Goal: Task Accomplishment & Management: Manage account settings

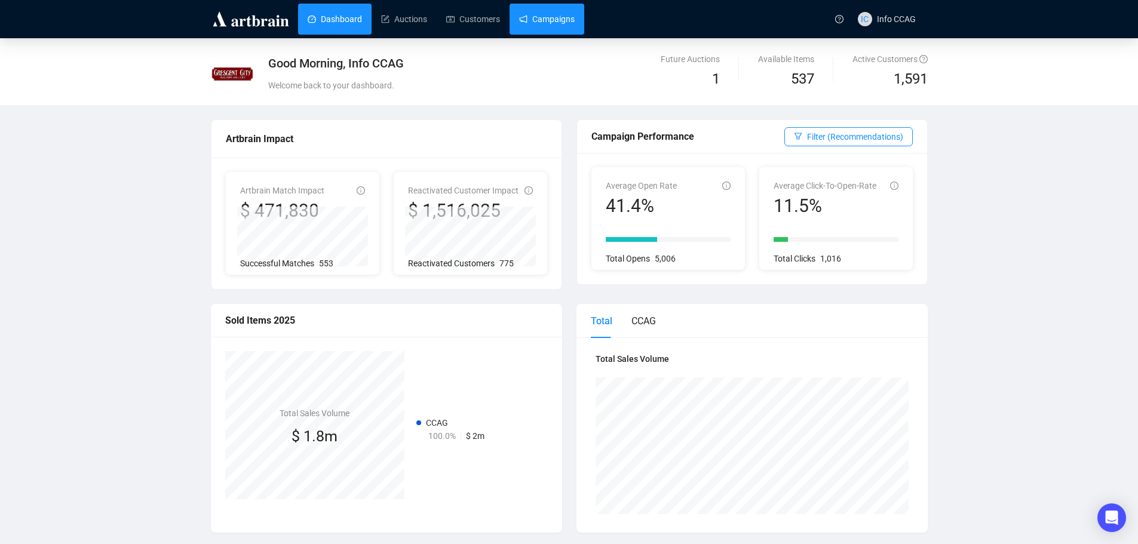
click at [537, 21] on link "Campaigns" at bounding box center [547, 19] width 56 height 31
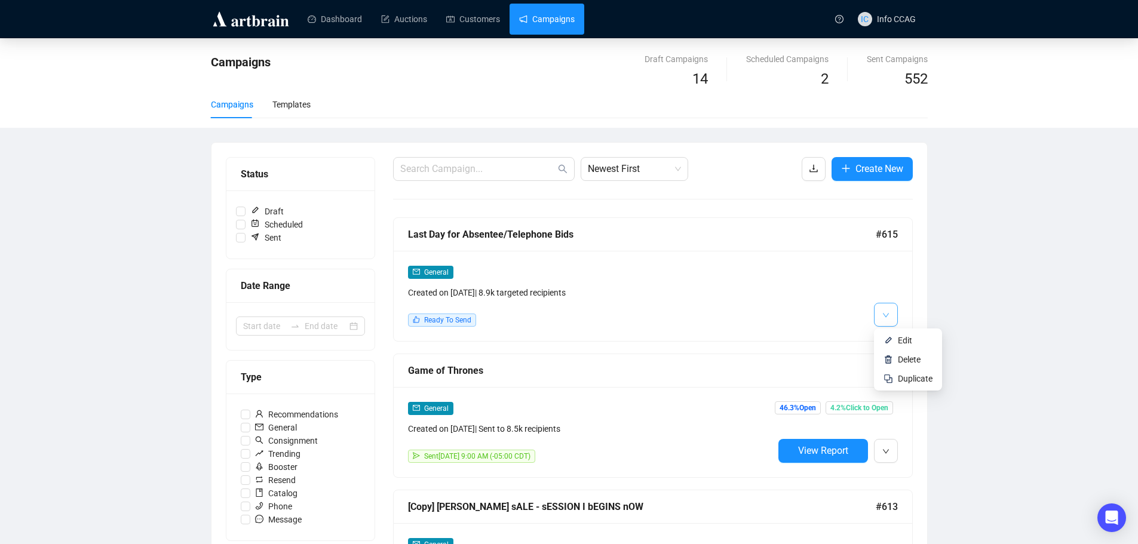
click at [884, 309] on span "button" at bounding box center [885, 314] width 7 height 15
click at [901, 341] on span "Edit" at bounding box center [905, 341] width 14 height 10
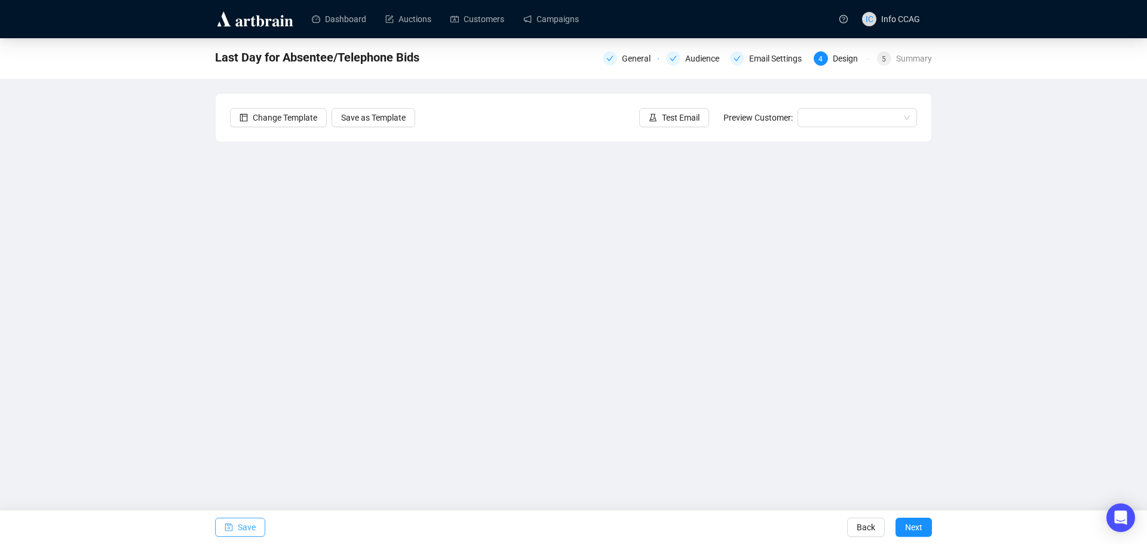
click at [235, 532] on button "Save" at bounding box center [240, 527] width 50 height 19
click at [246, 525] on span "Save" at bounding box center [247, 527] width 18 height 33
click at [239, 526] on span "Save" at bounding box center [247, 527] width 18 height 33
click at [925, 528] on button "Next" at bounding box center [913, 527] width 36 height 19
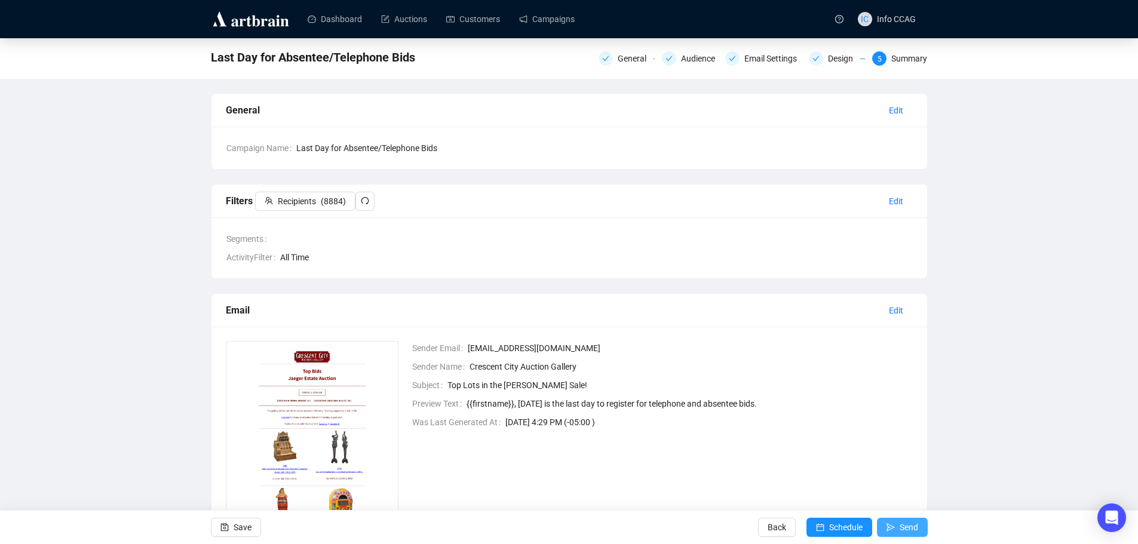
click at [904, 526] on span "Send" at bounding box center [909, 527] width 19 height 33
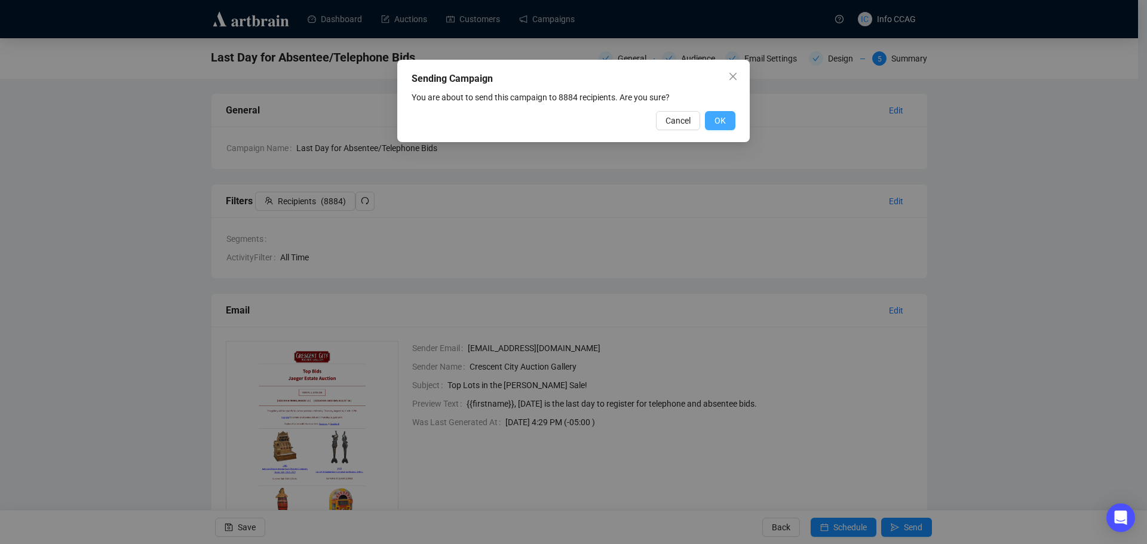
click at [720, 117] on span "OK" at bounding box center [719, 120] width 11 height 13
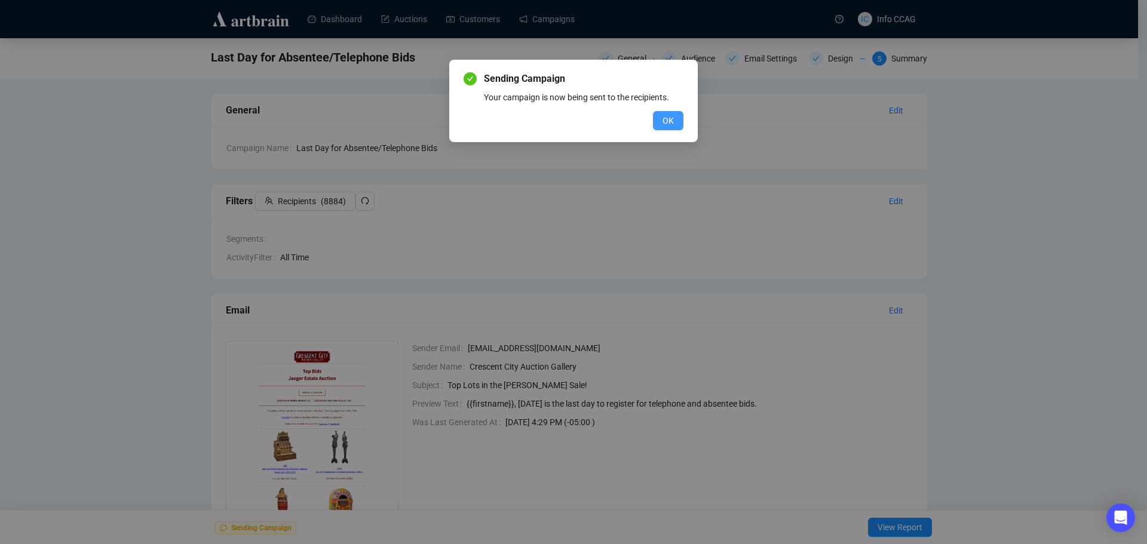
click at [668, 115] on span "OK" at bounding box center [667, 120] width 11 height 13
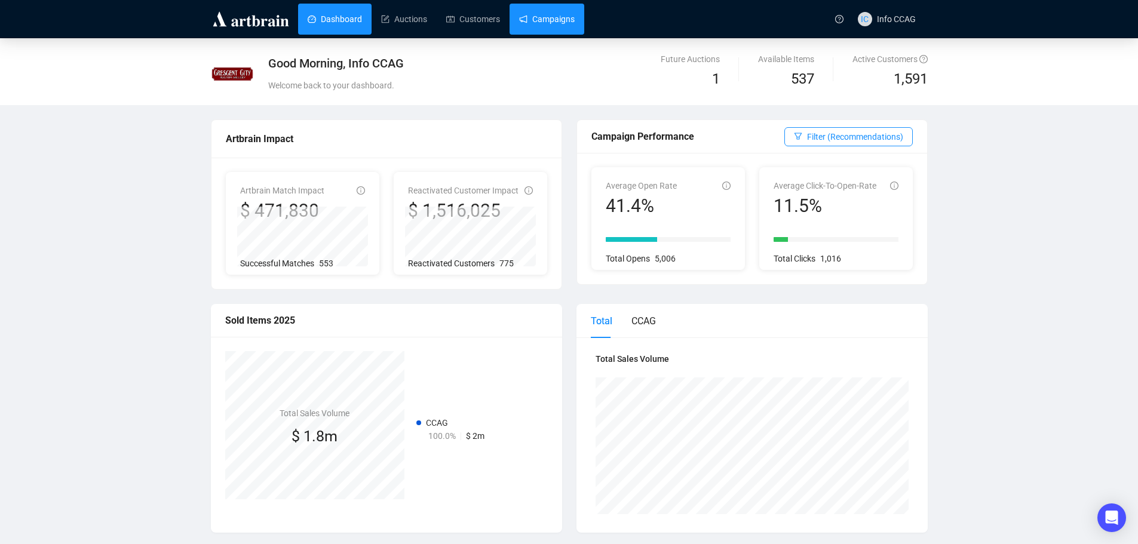
click at [554, 25] on link "Campaigns" at bounding box center [547, 19] width 56 height 31
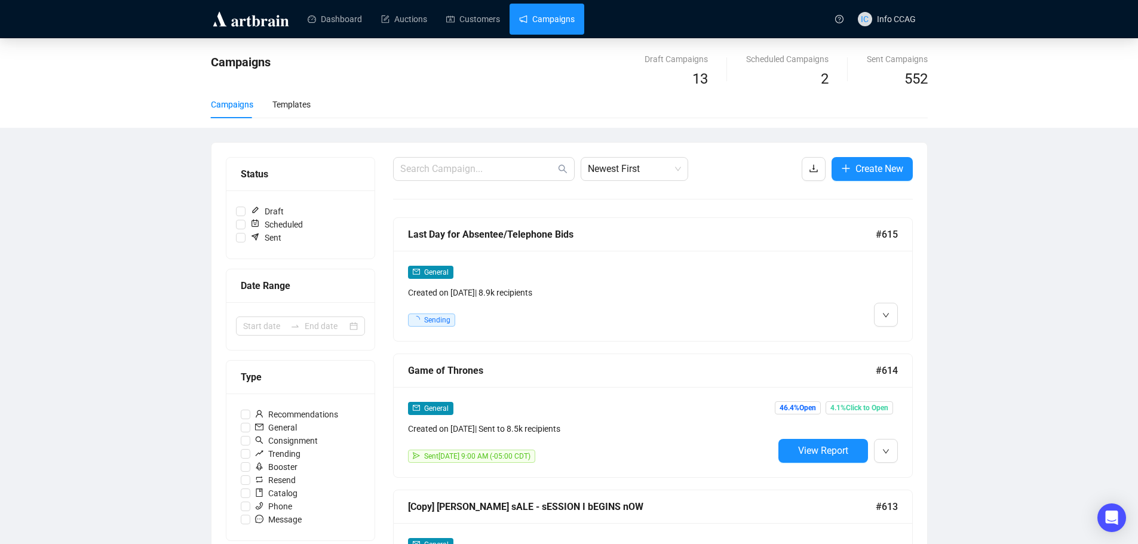
click at [759, 320] on div "Sending" at bounding box center [591, 320] width 366 height 13
click at [886, 315] on icon "down" at bounding box center [885, 315] width 7 height 7
click at [900, 381] on span "Duplicate" at bounding box center [915, 379] width 35 height 10
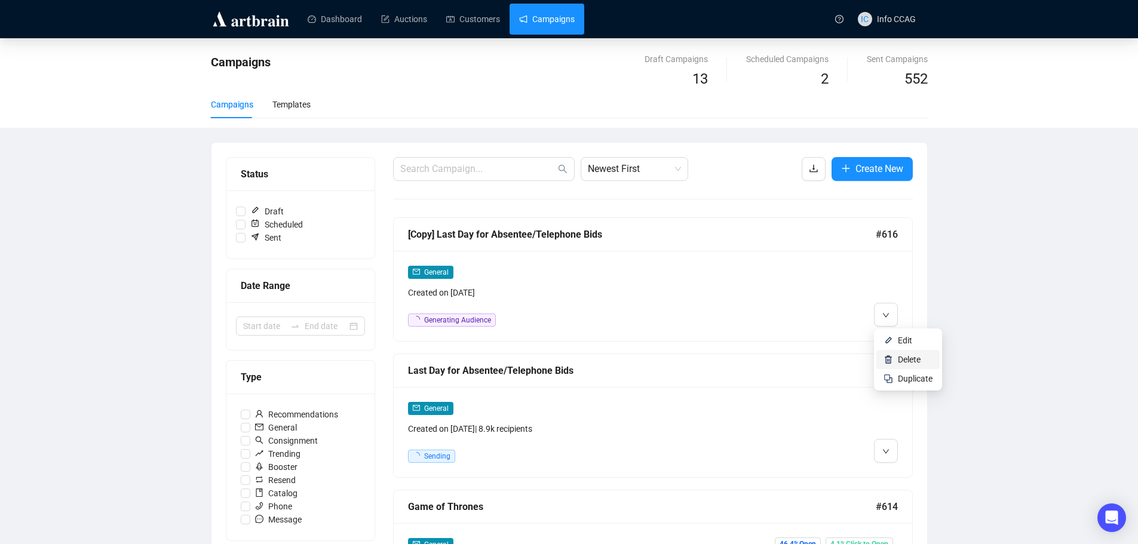
click at [898, 357] on span "Delete" at bounding box center [909, 360] width 23 height 10
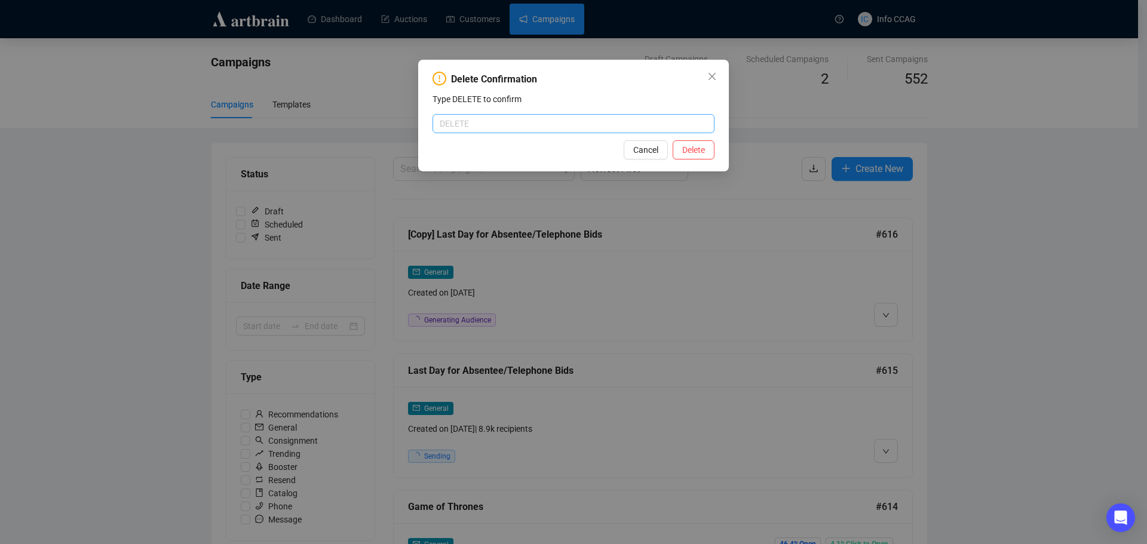
click at [553, 124] on input "text" at bounding box center [573, 123] width 282 height 19
type input "DELETE"
click at [704, 145] on span "Delete" at bounding box center [693, 149] width 23 height 13
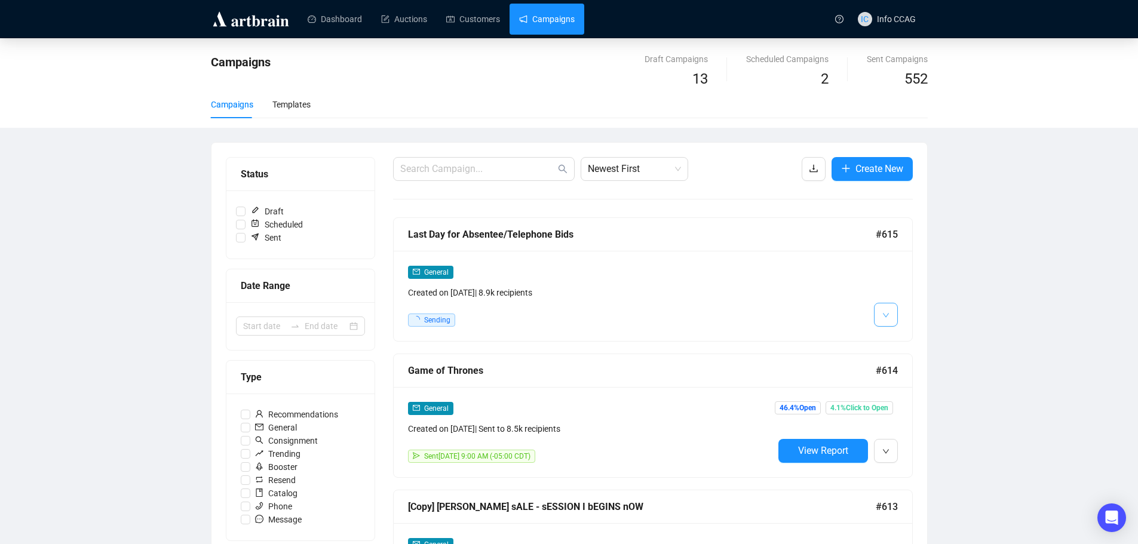
click at [886, 318] on icon "down" at bounding box center [885, 315] width 7 height 7
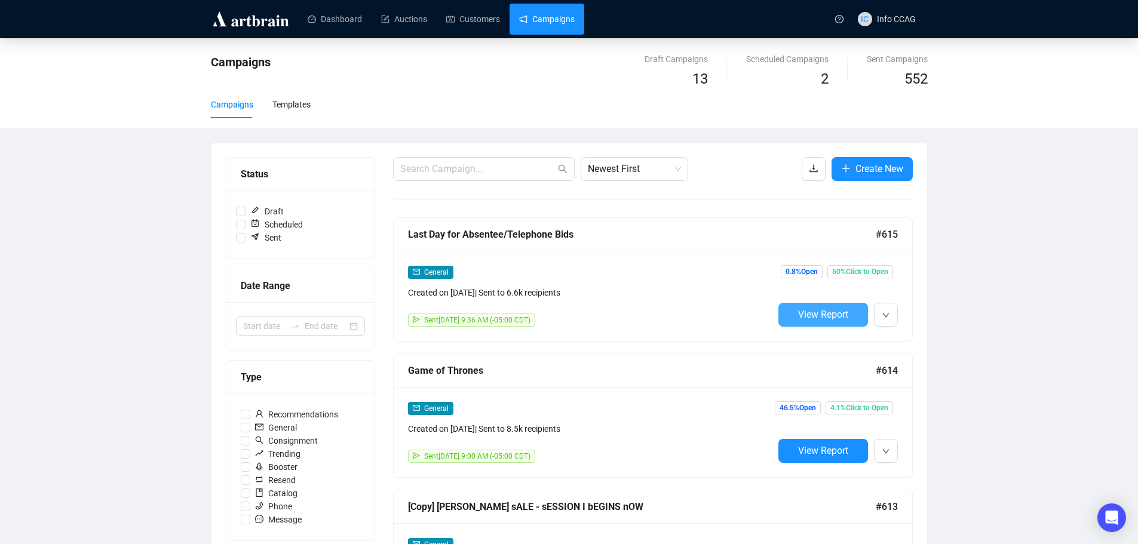
click at [830, 321] on button "View Report" at bounding box center [823, 315] width 90 height 24
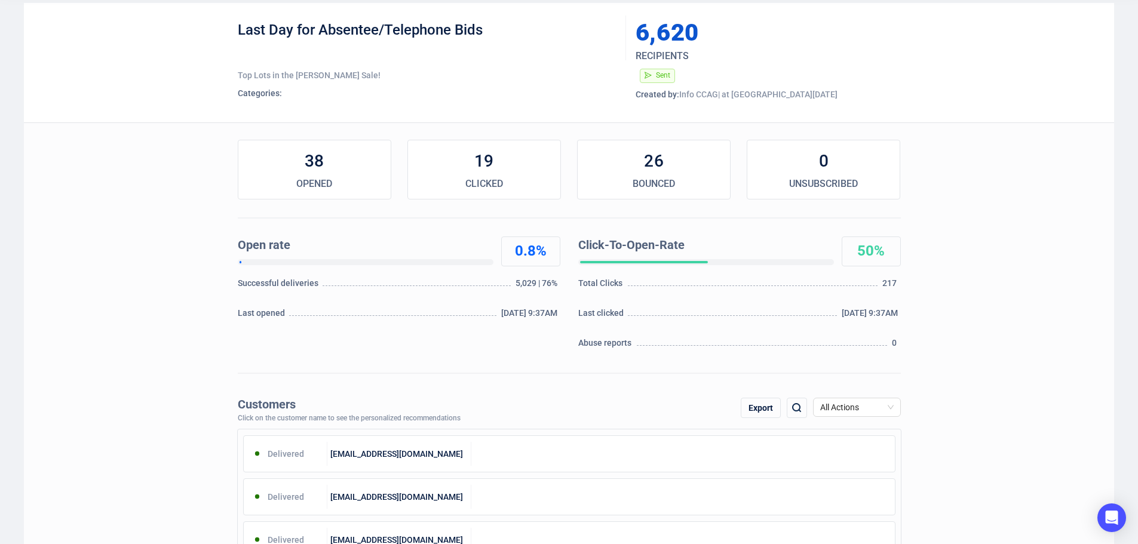
scroll to position [119, 0]
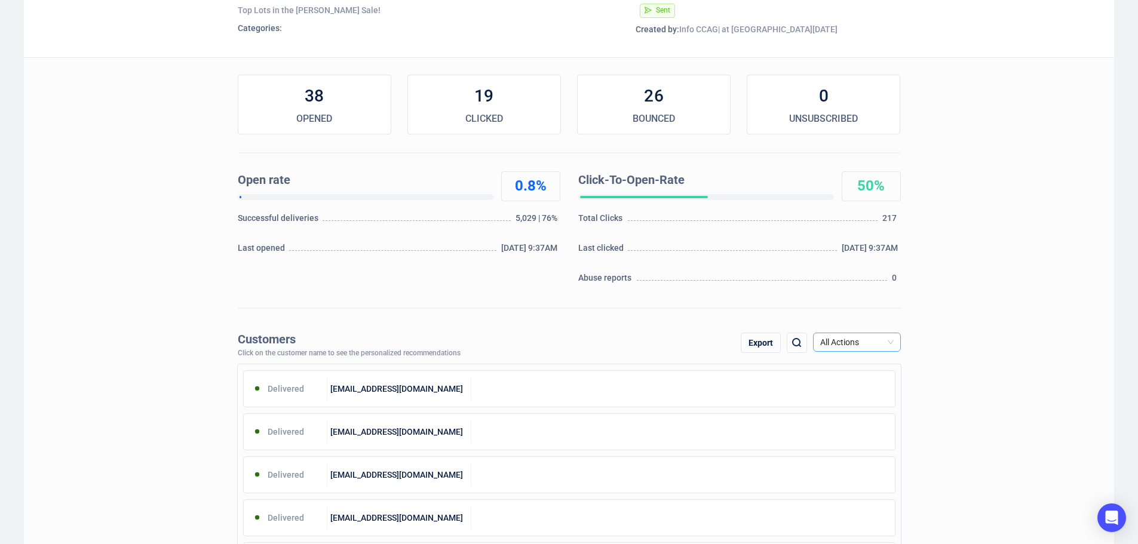
click at [894, 340] on div "All Actions" at bounding box center [857, 342] width 88 height 19
click at [846, 404] on div "Click" at bounding box center [857, 404] width 69 height 13
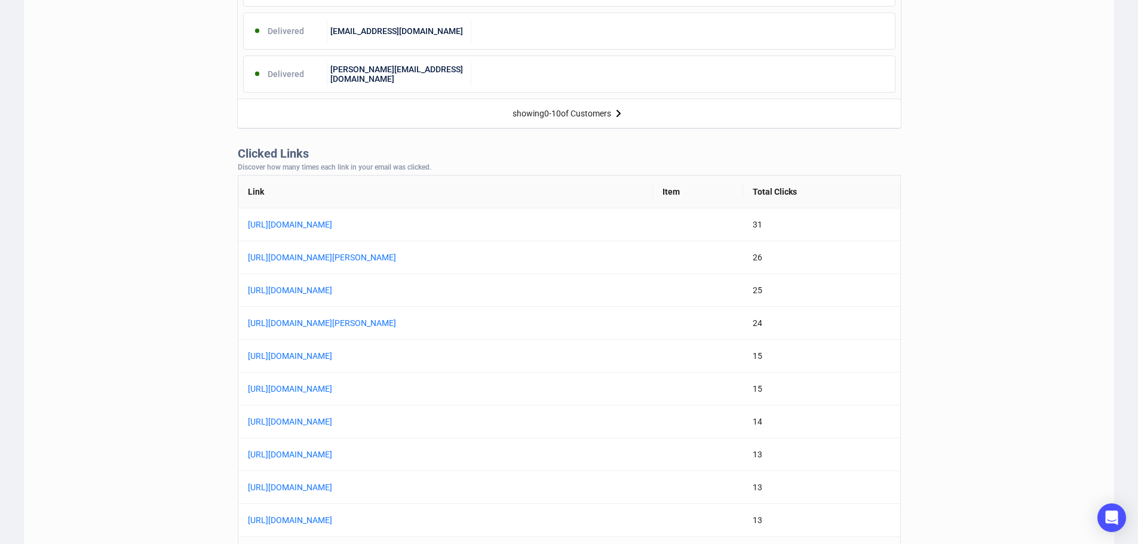
scroll to position [896, 0]
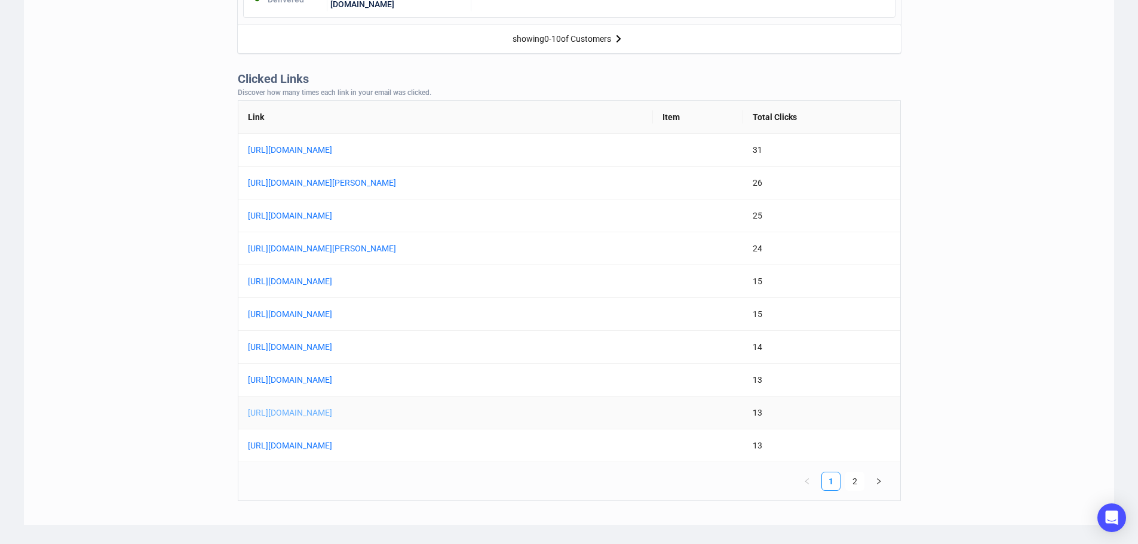
click at [497, 416] on link "[URL][DOMAIN_NAME]" at bounding box center [397, 412] width 299 height 13
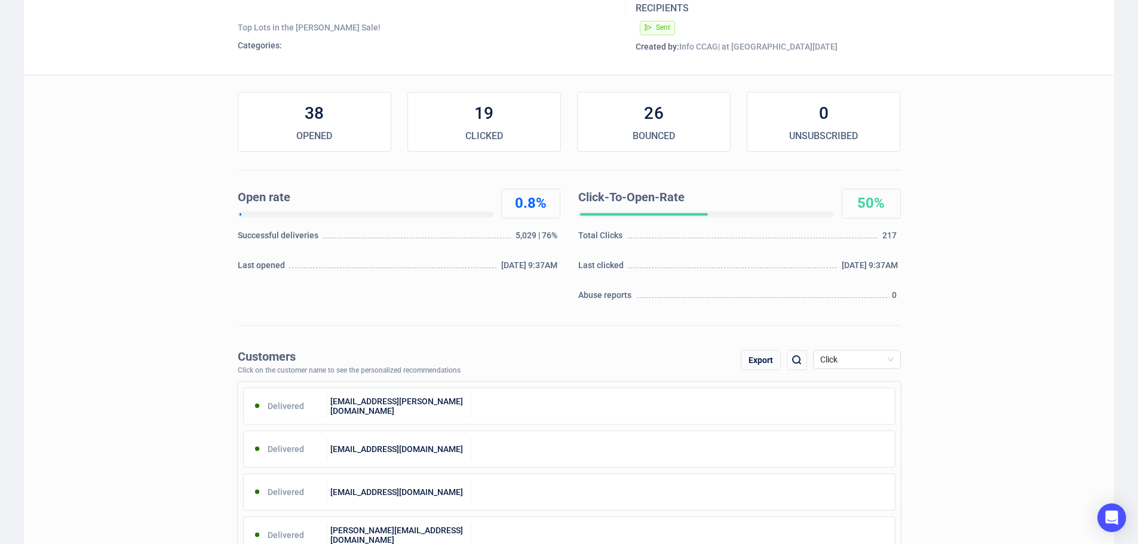
scroll to position [0, 0]
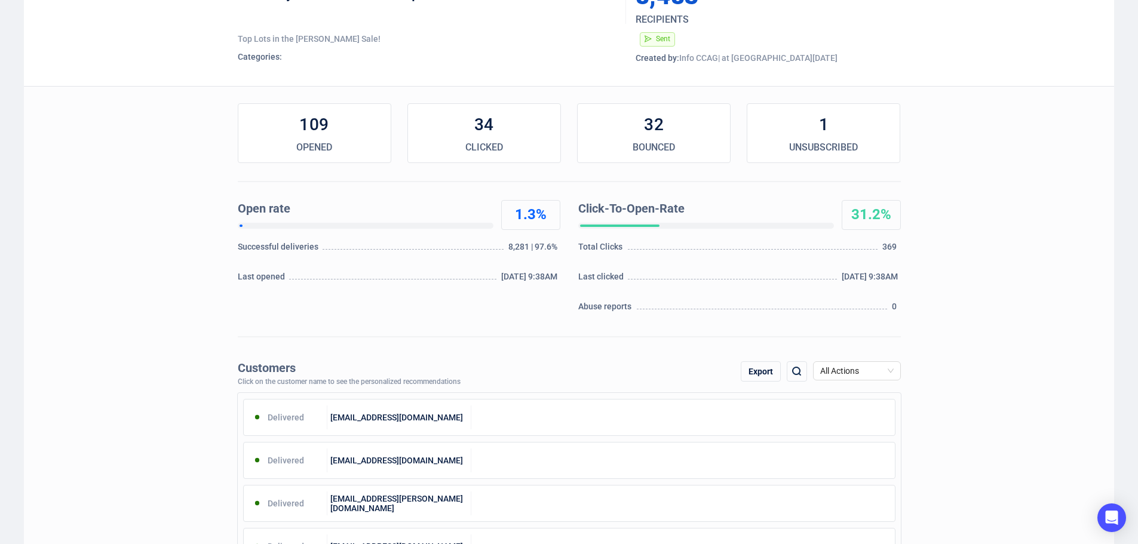
scroll to position [179, 0]
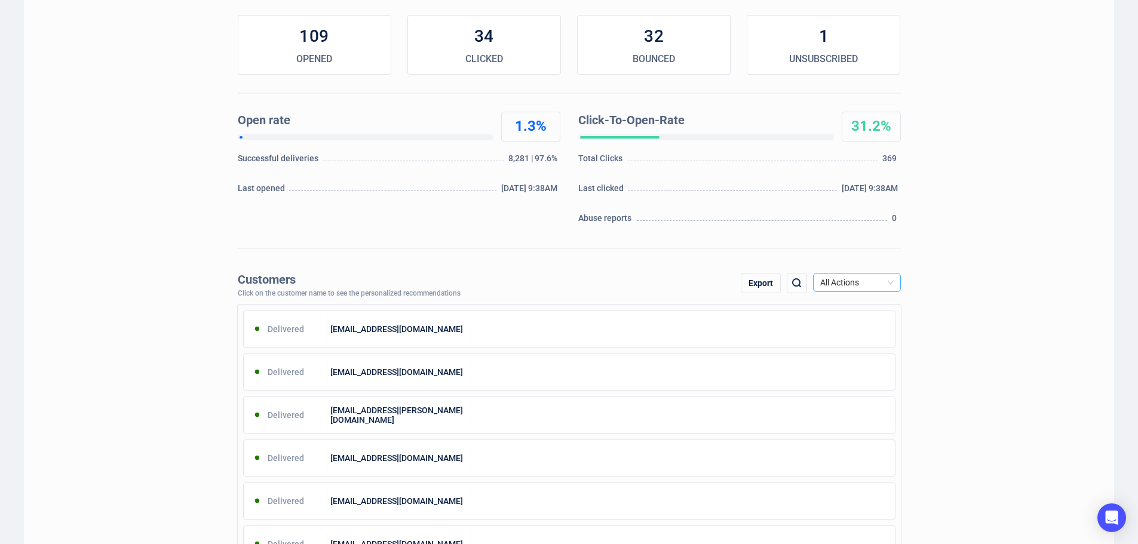
click at [887, 275] on span "All Actions" at bounding box center [856, 283] width 73 height 18
click at [848, 376] on div "Unsubscribe" at bounding box center [857, 382] width 69 height 13
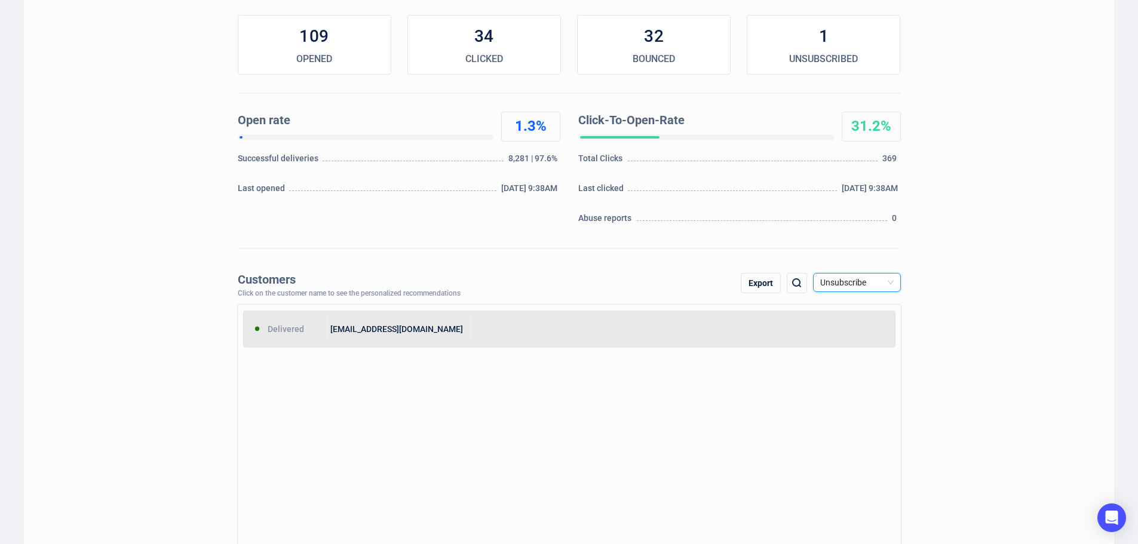
click at [430, 341] on div "Delivered mmaraldo@fiskusa.com" at bounding box center [569, 329] width 652 height 37
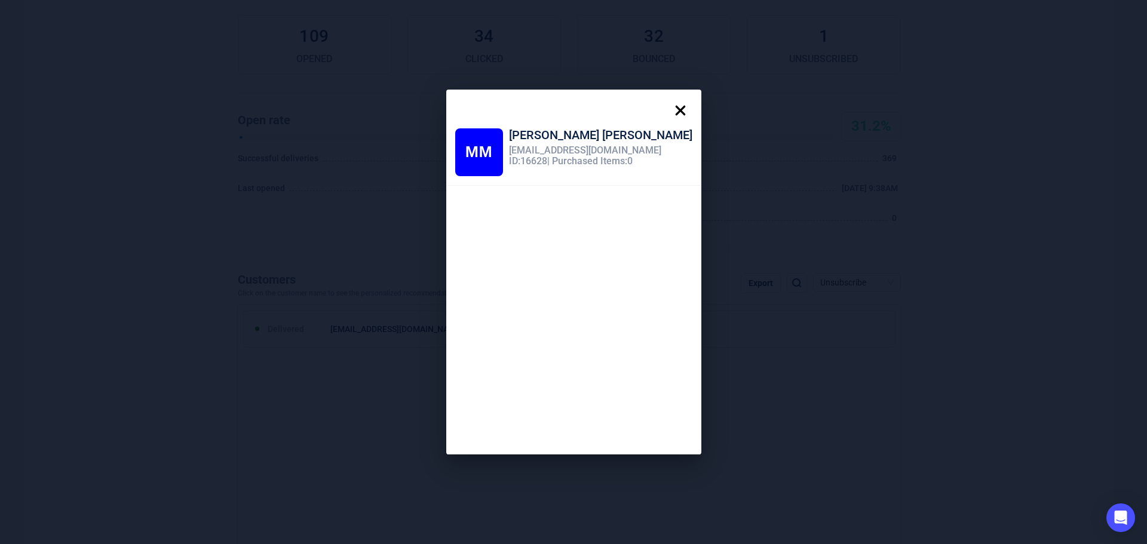
click at [668, 109] on icon at bounding box center [680, 111] width 24 height 24
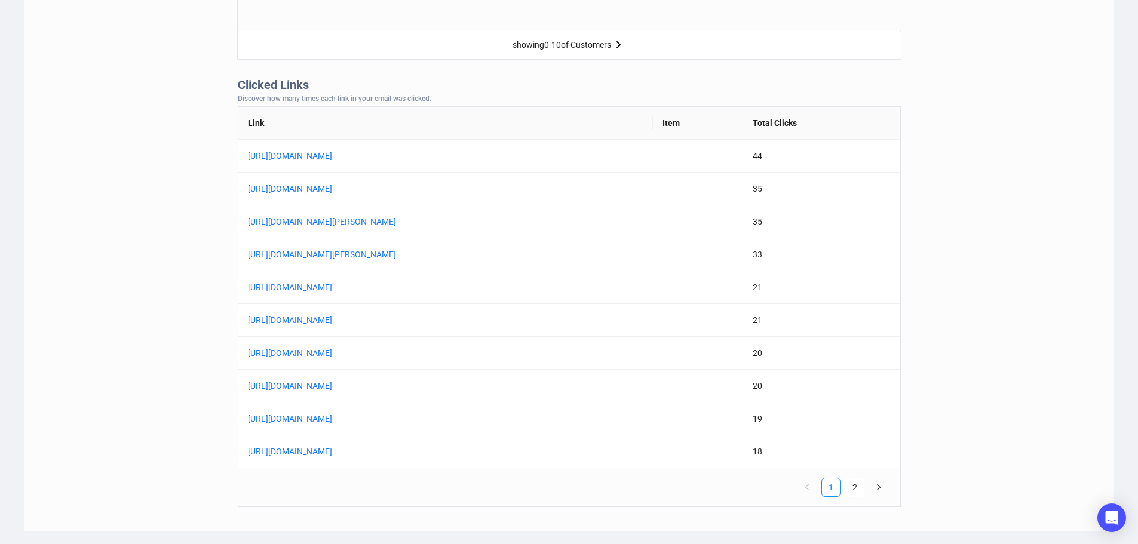
scroll to position [896, 0]
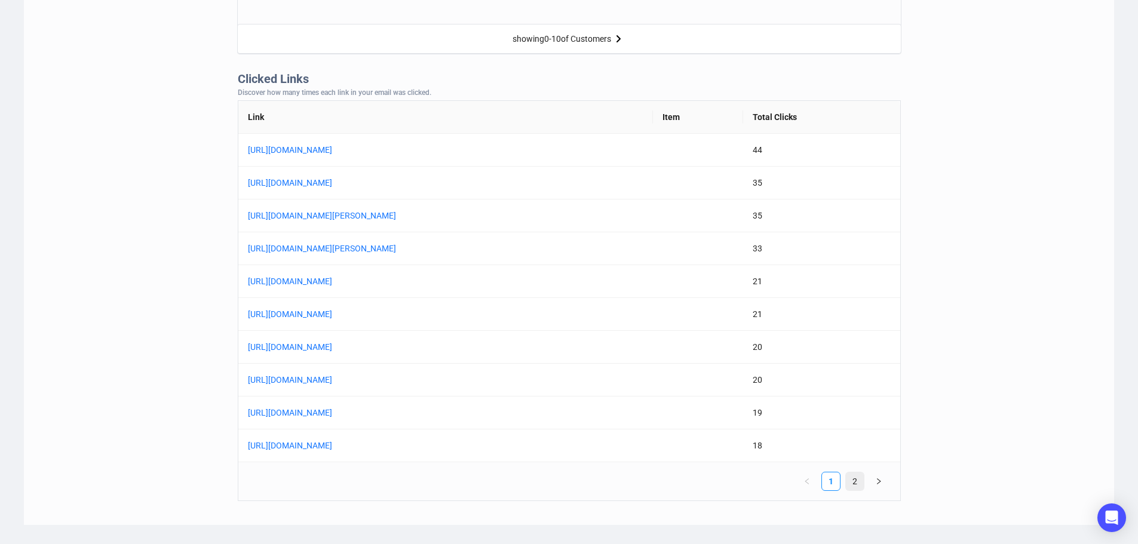
click at [851, 480] on link "2" at bounding box center [855, 481] width 18 height 18
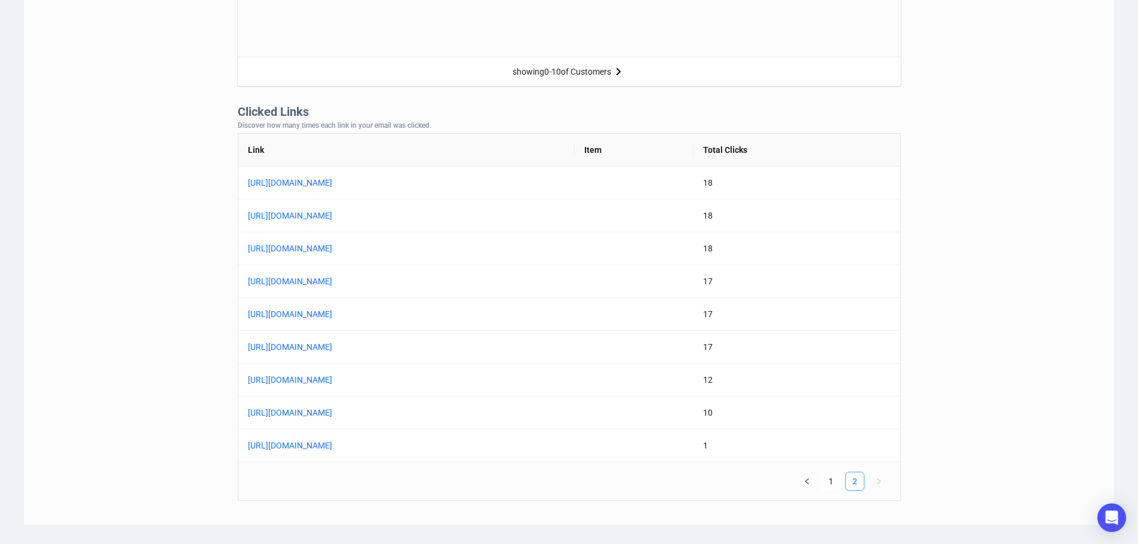
scroll to position [863, 0]
click at [504, 188] on link "[URL][DOMAIN_NAME]" at bounding box center [397, 182] width 299 height 13
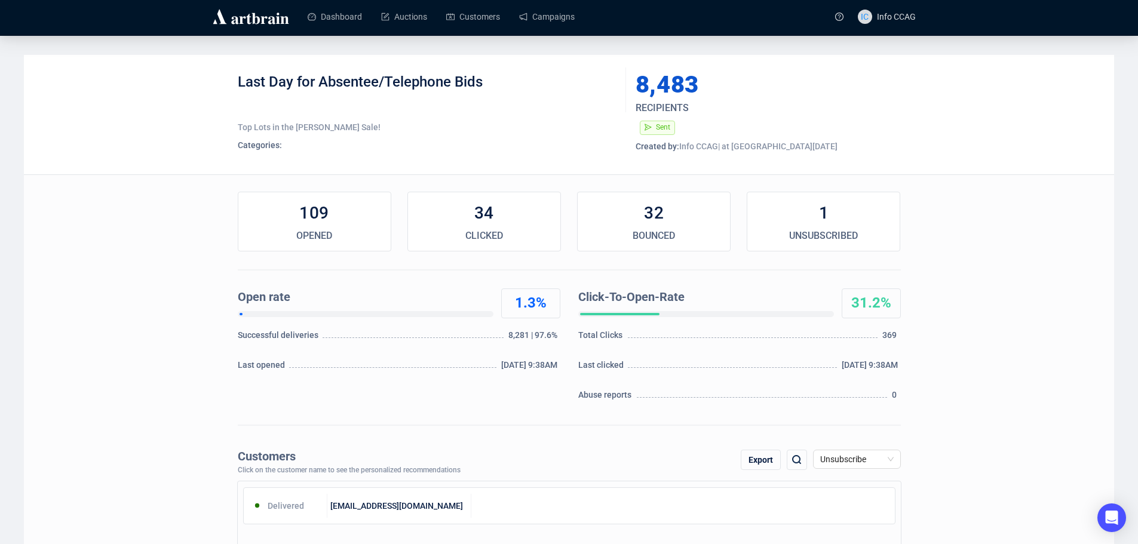
scroll to position [0, 0]
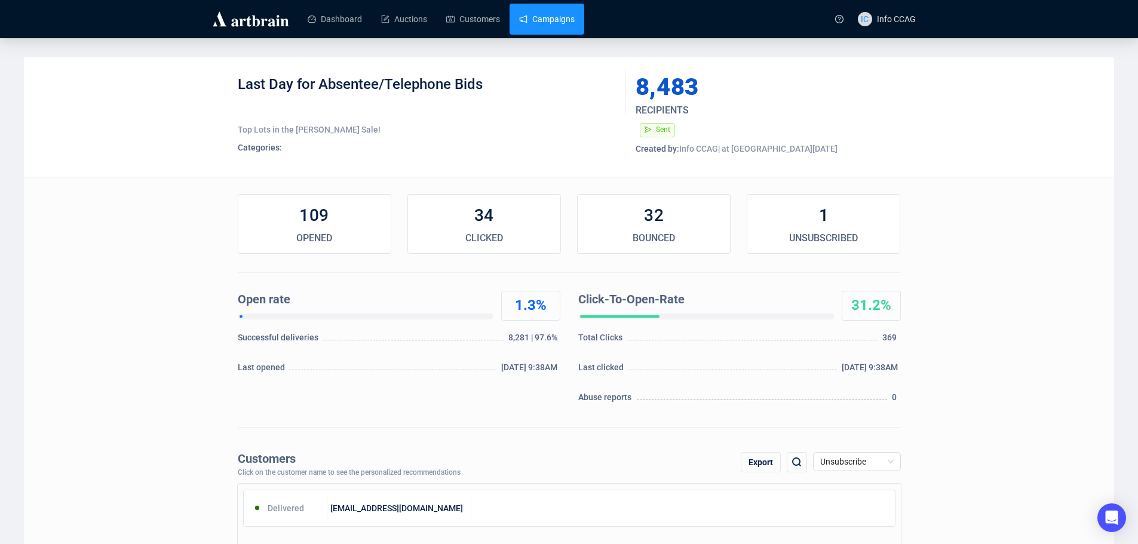
click at [566, 31] on link "Campaigns" at bounding box center [547, 19] width 56 height 31
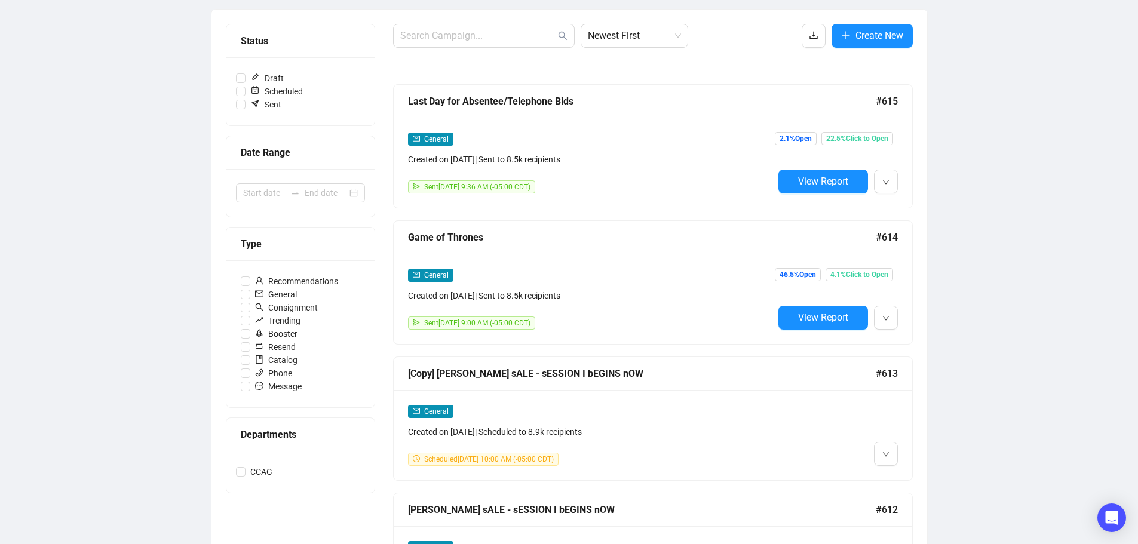
scroll to position [119, 0]
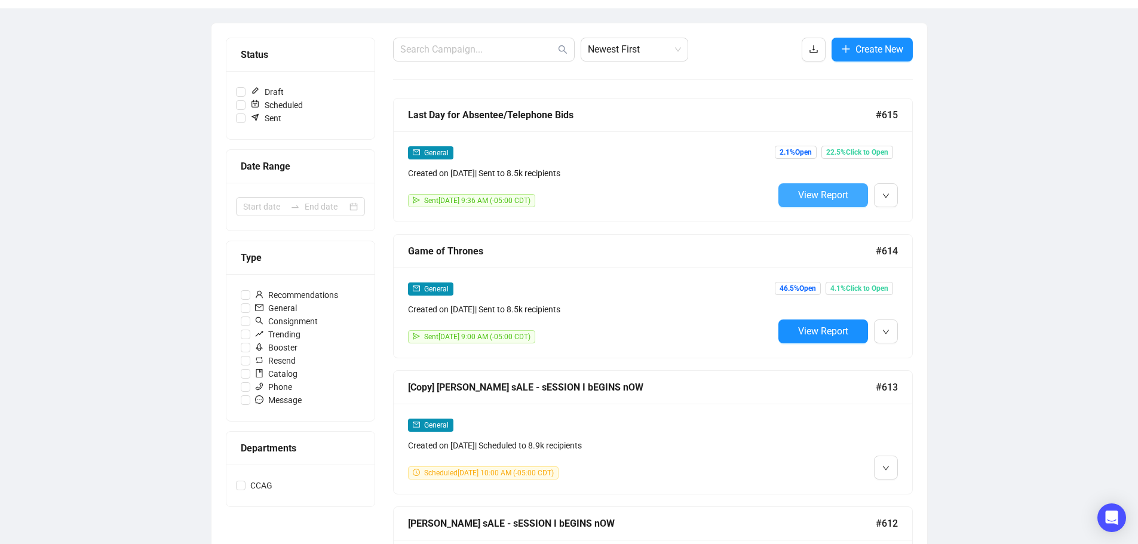
click at [824, 192] on span "View Report" at bounding box center [823, 194] width 50 height 11
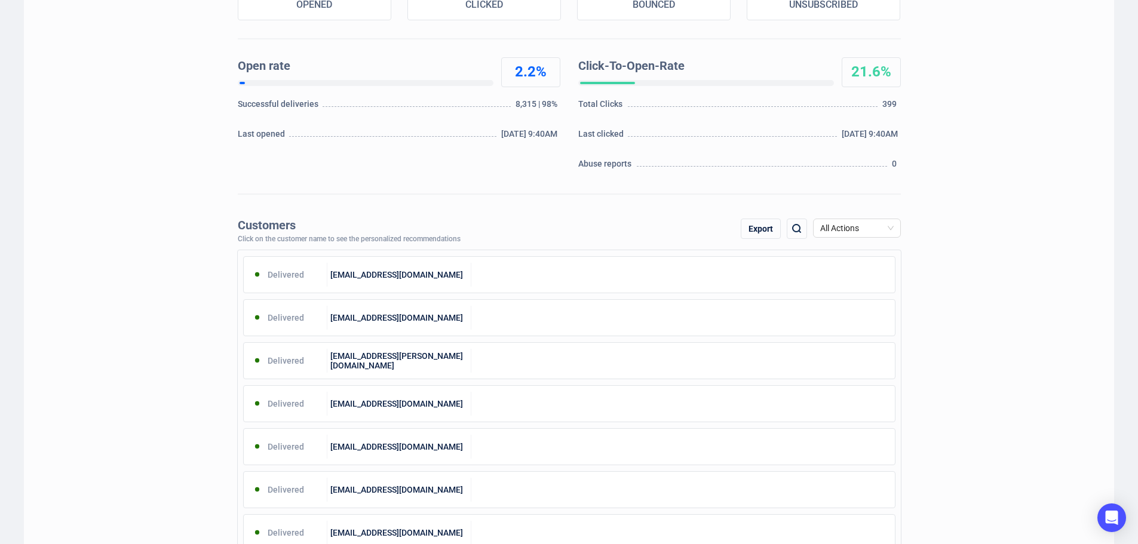
scroll to position [239, 0]
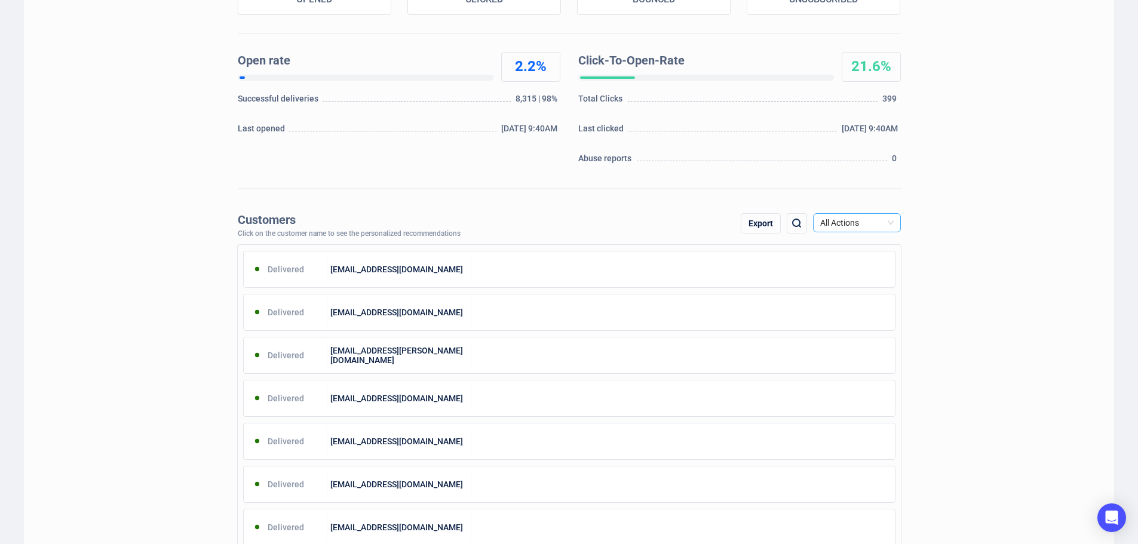
click at [873, 220] on span "All Actions" at bounding box center [856, 223] width 73 height 18
click at [849, 287] on div "Click" at bounding box center [857, 284] width 69 height 13
click at [760, 228] on div "Export" at bounding box center [761, 223] width 40 height 20
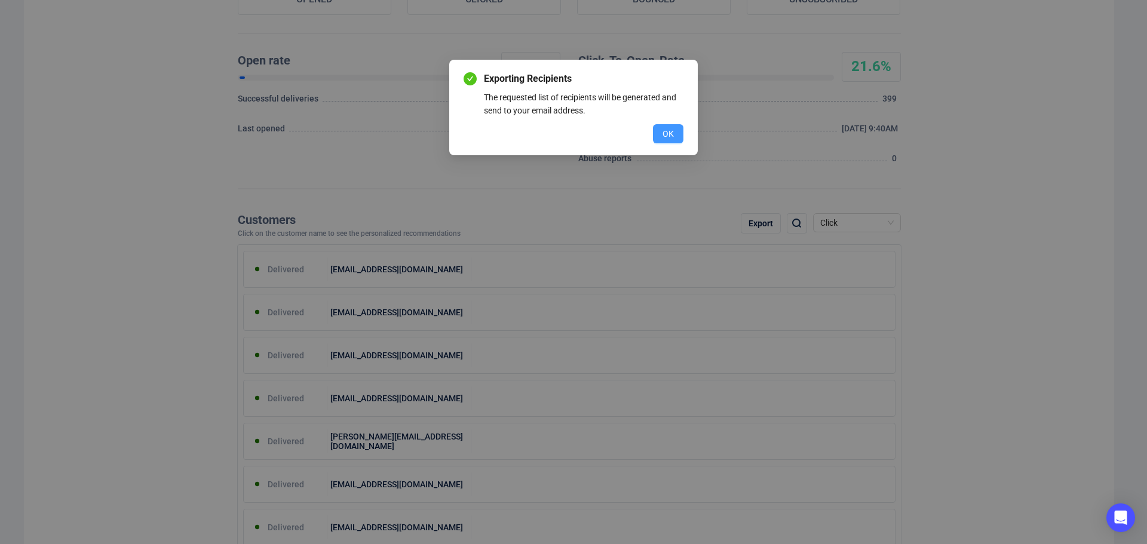
click at [665, 129] on span "OK" at bounding box center [667, 133] width 11 height 13
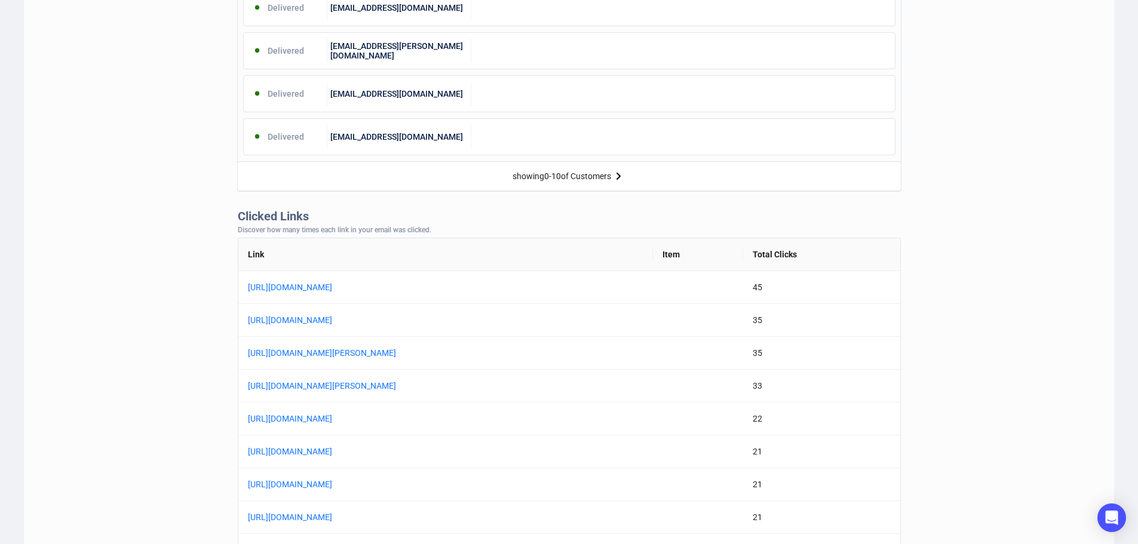
scroll to position [896, 0]
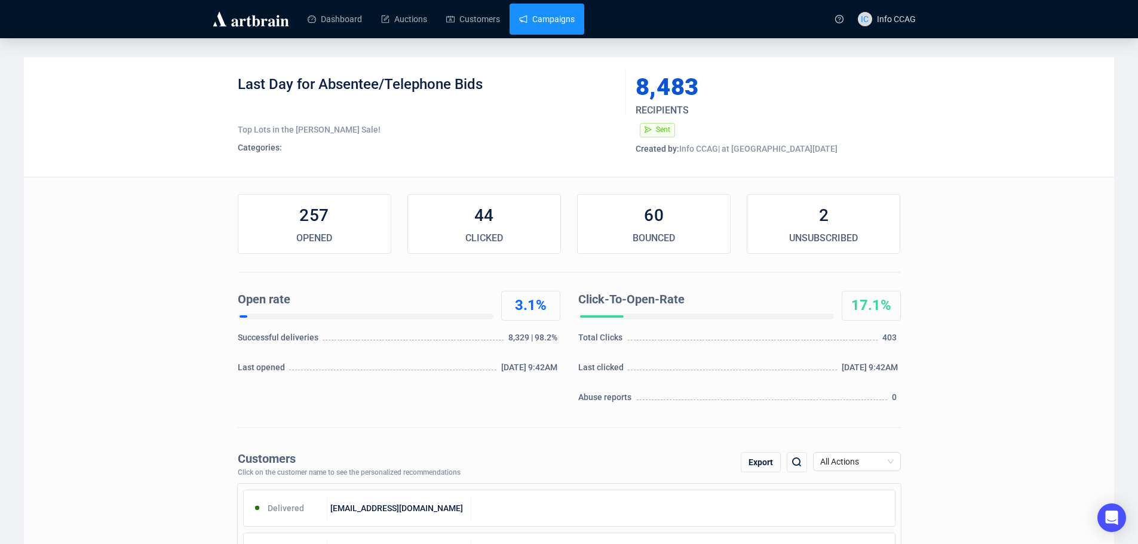
click at [547, 23] on link "Campaigns" at bounding box center [547, 19] width 56 height 31
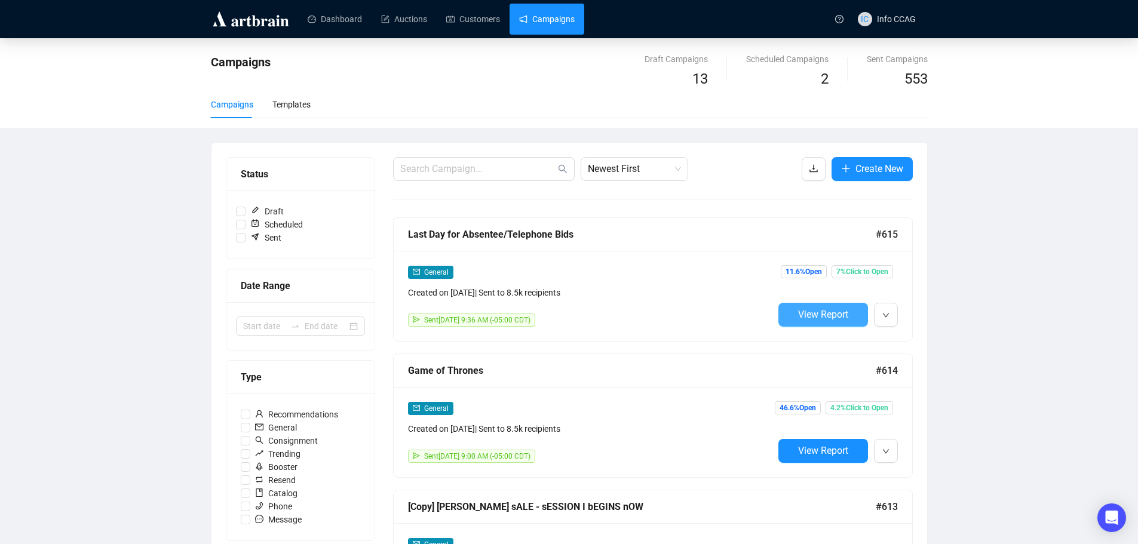
click at [823, 317] on span "View Report" at bounding box center [823, 314] width 50 height 11
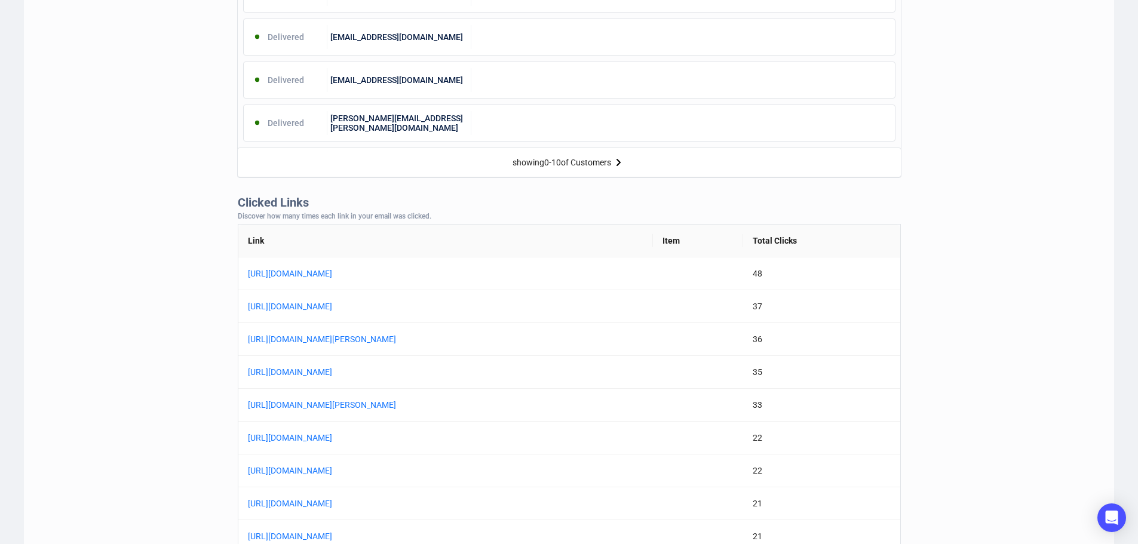
scroll to position [896, 0]
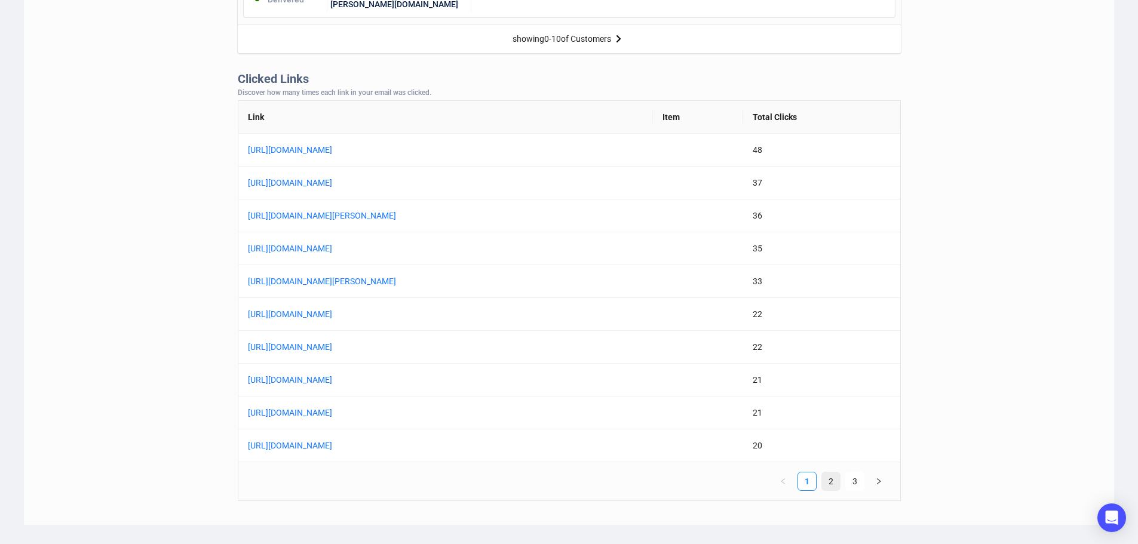
click at [830, 488] on link "2" at bounding box center [831, 481] width 18 height 18
click at [809, 482] on link "1" at bounding box center [807, 481] width 18 height 18
